Goal: Download file/media

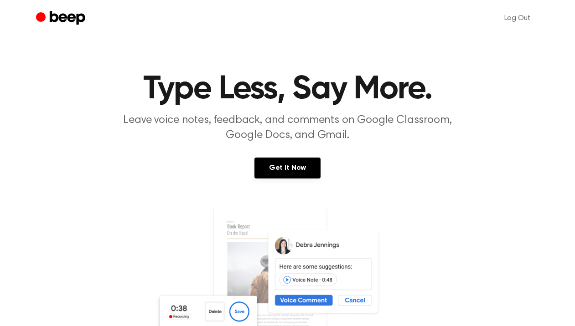
click at [238, 316] on img at bounding box center [287, 293] width 264 height 175
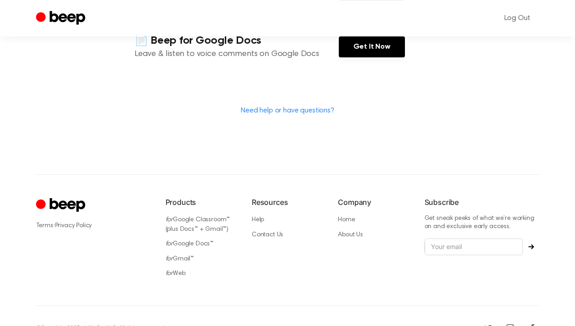
scroll to position [135, 0]
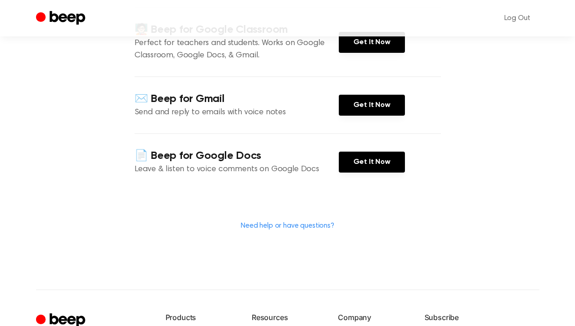
click at [63, 20] on icon "Beep" at bounding box center [67, 18] width 36 height 14
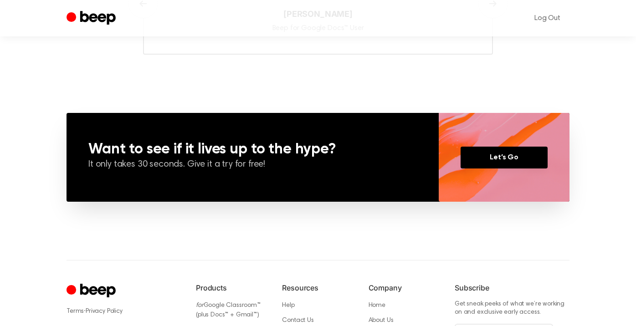
scroll to position [706, 0]
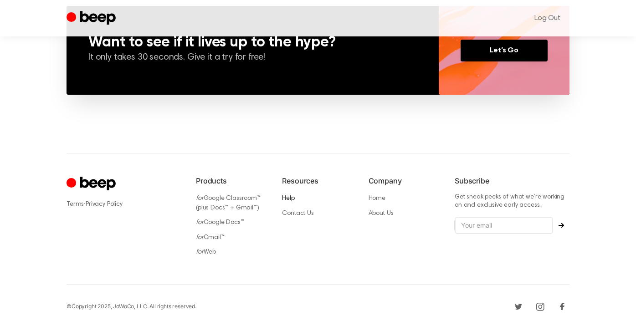
click at [286, 200] on link "Help" at bounding box center [288, 198] width 12 height 6
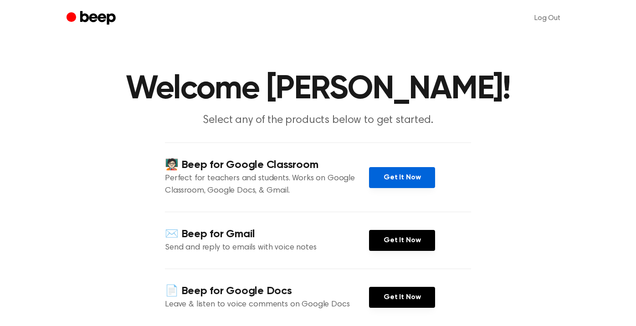
click at [406, 188] on link "Get It Now" at bounding box center [402, 177] width 66 height 21
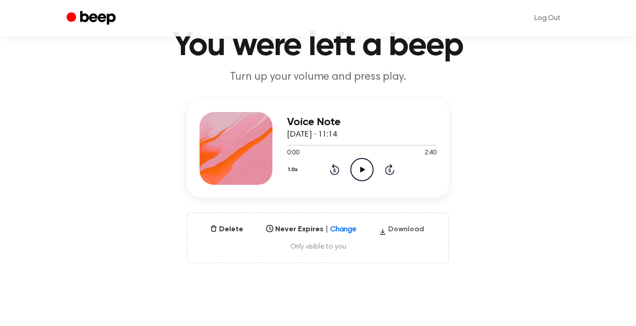
scroll to position [54, 0]
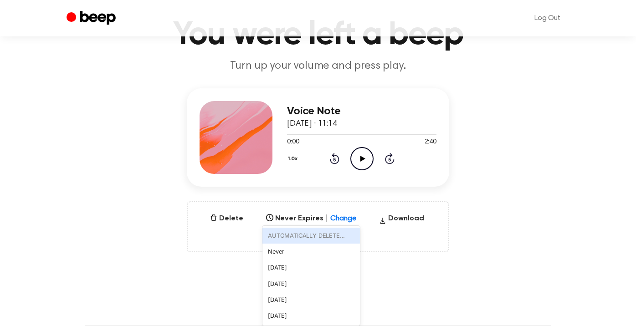
click at [353, 216] on icon at bounding box center [351, 215] width 9 height 9
click at [395, 236] on span "Only visible to you" at bounding box center [318, 235] width 239 height 9
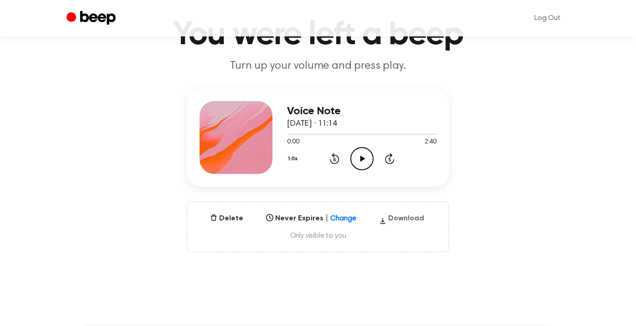
click at [395, 221] on button "Download" at bounding box center [401, 220] width 52 height 15
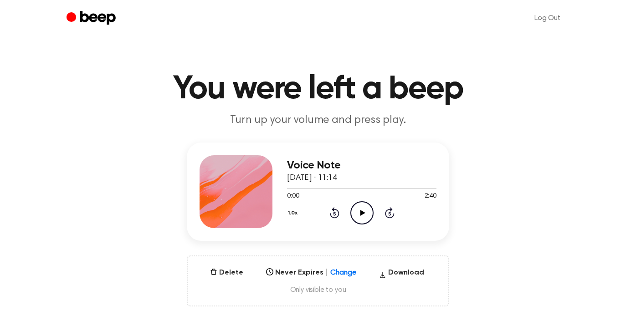
click at [362, 212] on icon at bounding box center [362, 213] width 5 height 6
click at [362, 212] on icon "Pause Audio" at bounding box center [361, 212] width 23 height 23
